Goal: Task Accomplishment & Management: Complete application form

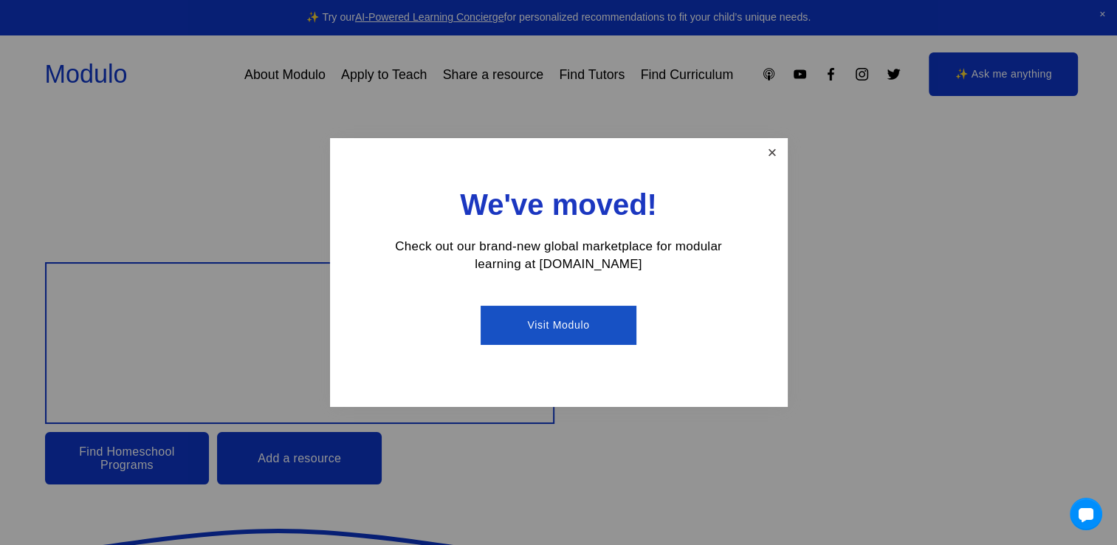
click at [773, 156] on link "Close" at bounding box center [772, 153] width 26 height 26
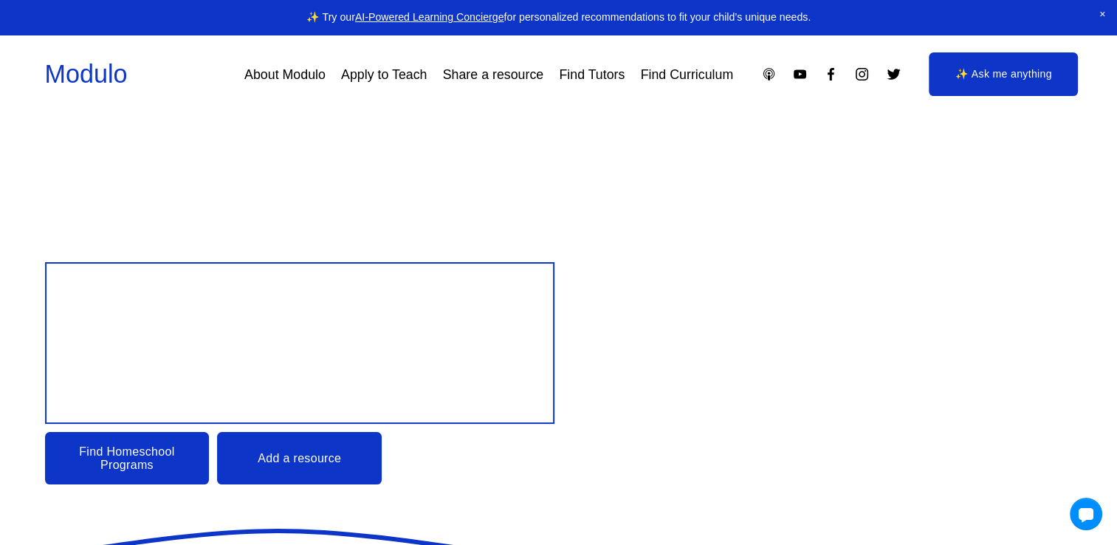
click at [404, 110] on div "Skip to Content Modulo About Modulo Apply to Teach Share a resource Find Tutors" at bounding box center [558, 74] width 1117 height 78
click at [390, 75] on link "Apply to Teach" at bounding box center [384, 74] width 86 height 27
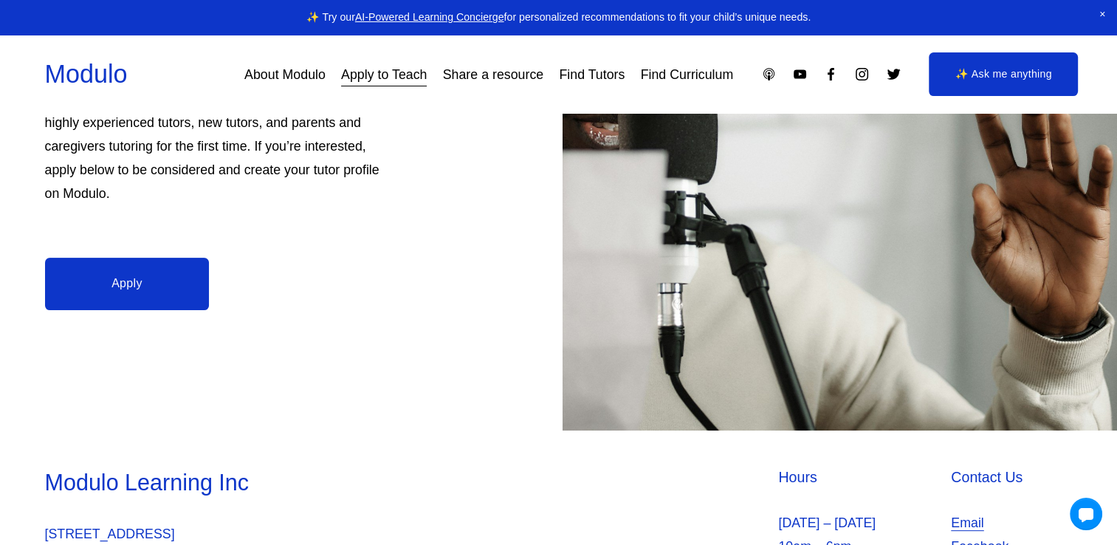
scroll to position [315, 0]
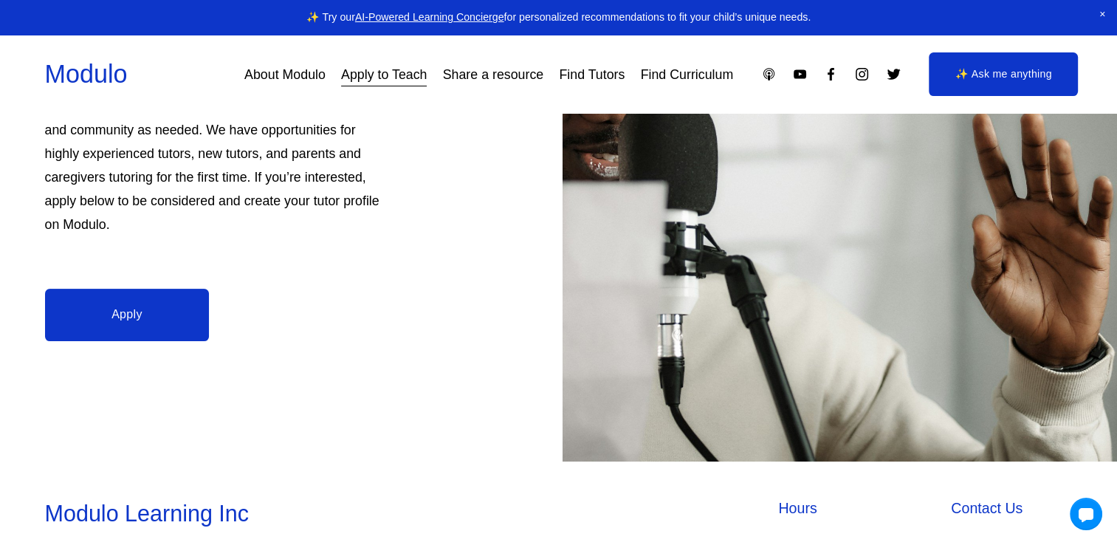
click at [166, 306] on link "Apply" at bounding box center [127, 315] width 165 height 52
